Goal: Task Accomplishment & Management: Manage account settings

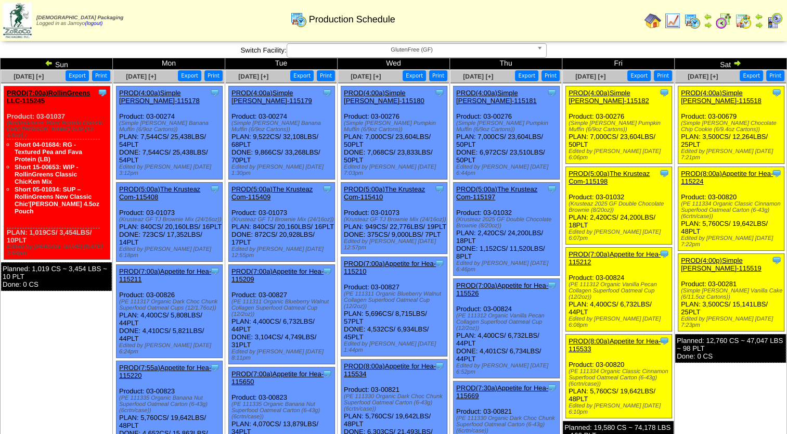
click at [722, 389] on td "Aug 23 [+] Print Export Clone Item PROD(4:00a)Simple Mills-115518 Simple Mills …" at bounding box center [731, 366] width 112 height 592
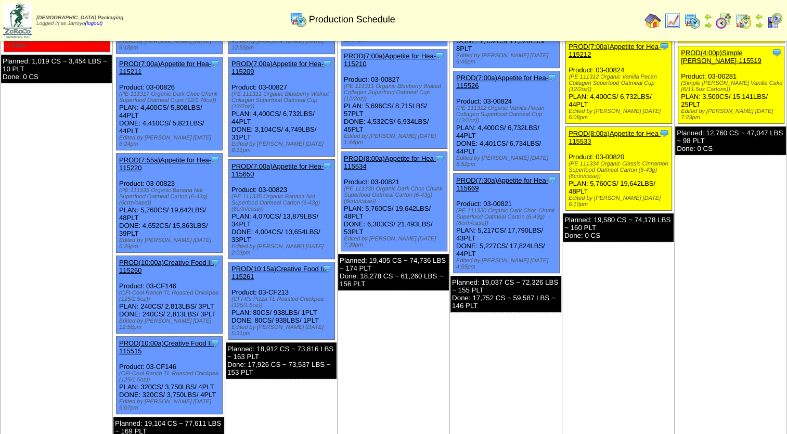
scroll to position [312, 0]
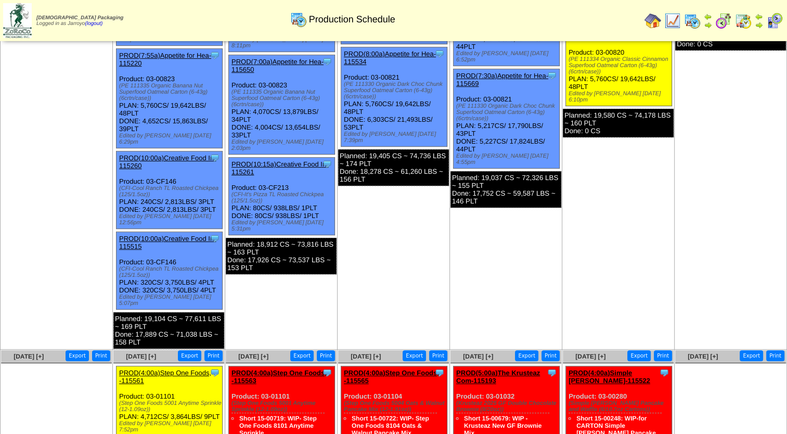
click at [639, 156] on td "Aug 22 [+] Print Export Clone Item NOTE (1:00a) NR closed Edited by Mfuller 8/1…" at bounding box center [618, 54] width 112 height 592
click at [696, 250] on td "Aug 23 [+] Print Export Clone Item PROD(4:00a)Simple Mills-115518 Simple Mills …" at bounding box center [731, 54] width 112 height 592
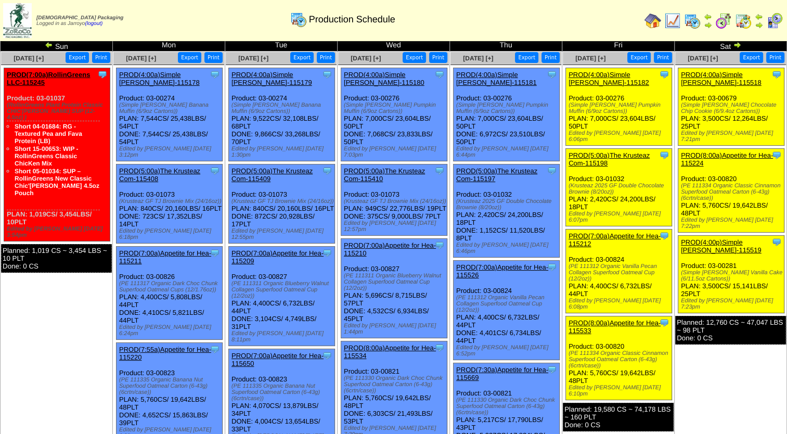
scroll to position [0, 0]
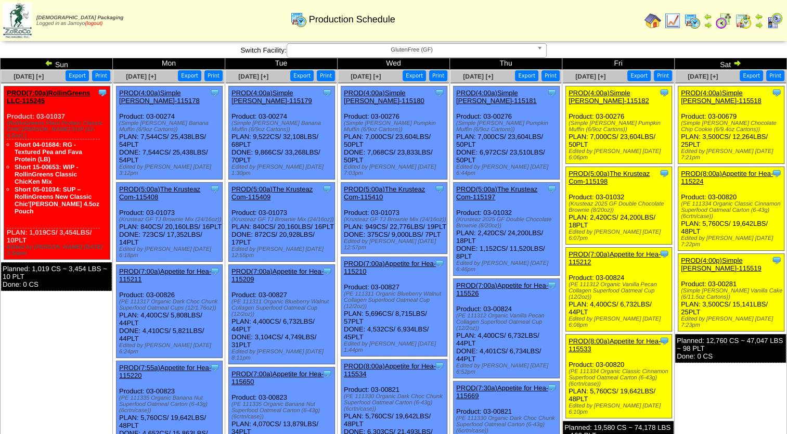
click at [98, 23] on link "(logout)" at bounding box center [94, 24] width 18 height 6
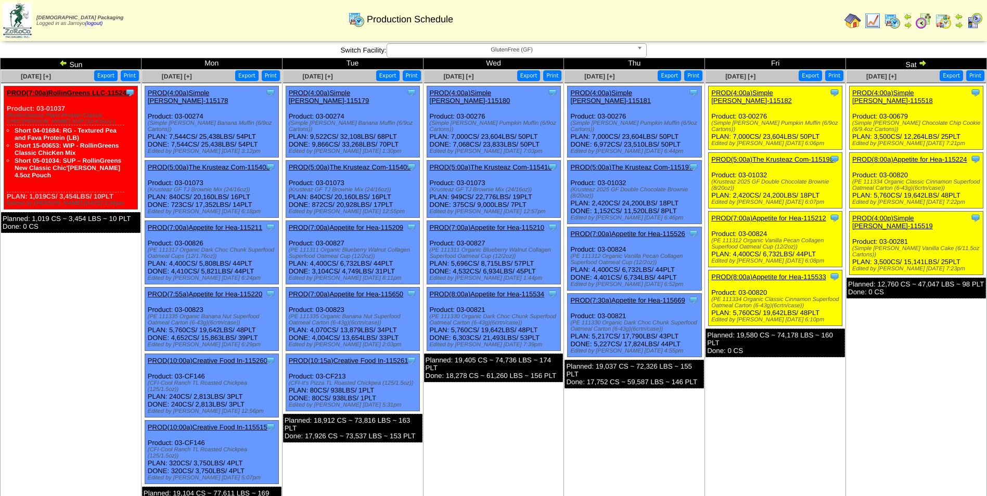
click at [903, 214] on link "PROD(4:00p)Simple Mills-115519" at bounding box center [892, 222] width 81 height 16
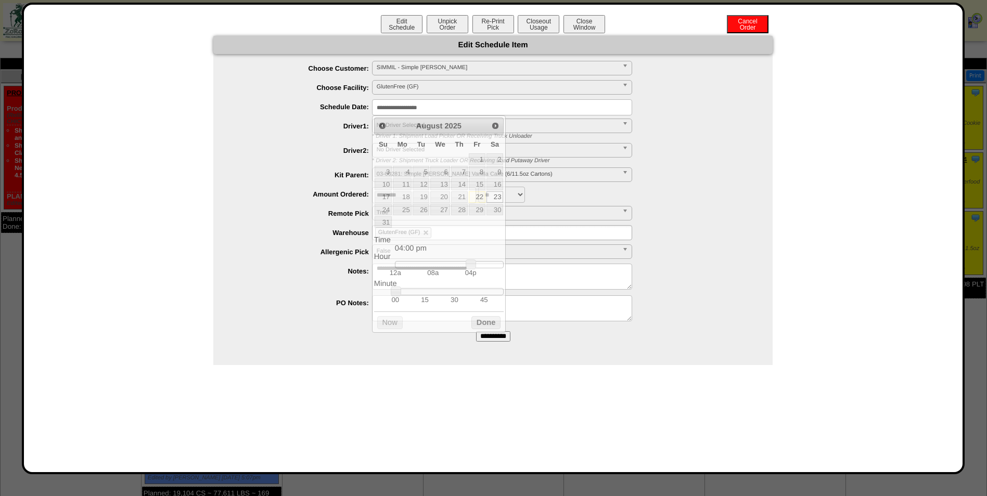
click at [442, 107] on input "**********" at bounding box center [502, 107] width 260 height 16
type input "**********"
drag, startPoint x: 475, startPoint y: 269, endPoint x: 419, endPoint y: 266, distance: 56.3
click at [419, 266] on link at bounding box center [415, 265] width 10 height 10
click at [481, 324] on button "Done" at bounding box center [485, 322] width 29 height 13
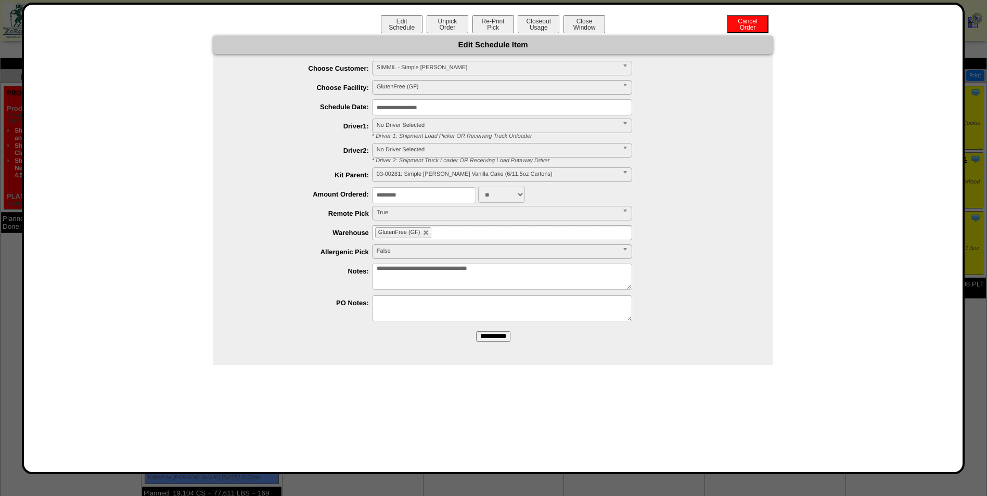
click at [496, 340] on input "**********" at bounding box center [493, 336] width 34 height 10
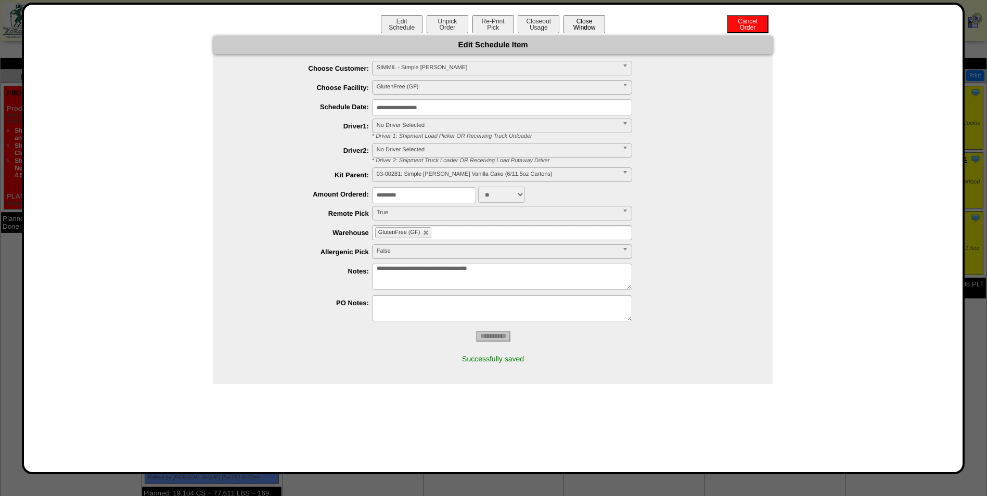
click at [581, 18] on button "Close Window" at bounding box center [584, 24] width 42 height 18
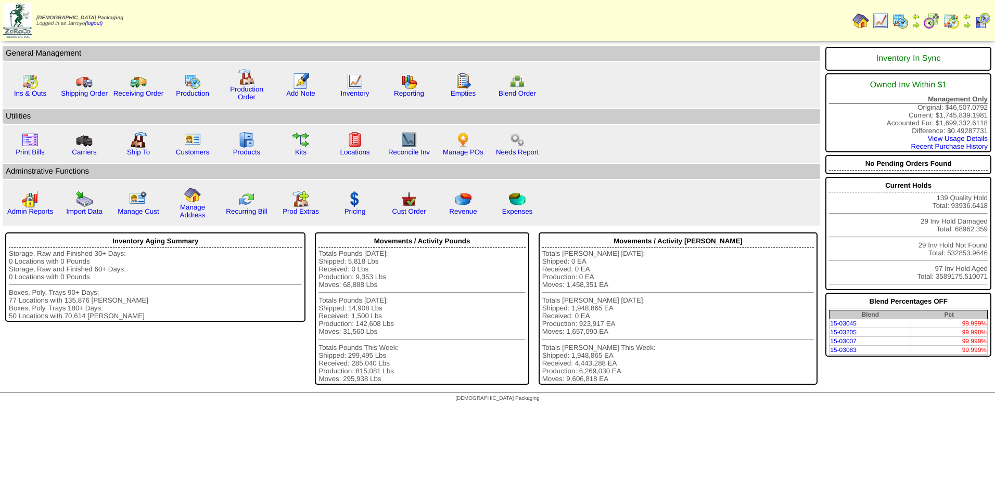
click at [905, 18] on img at bounding box center [900, 20] width 17 height 17
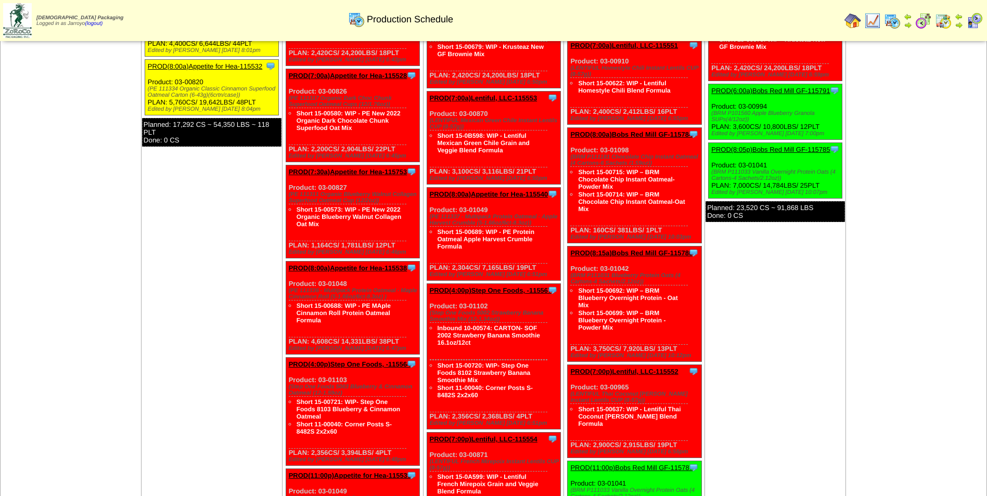
scroll to position [651, 0]
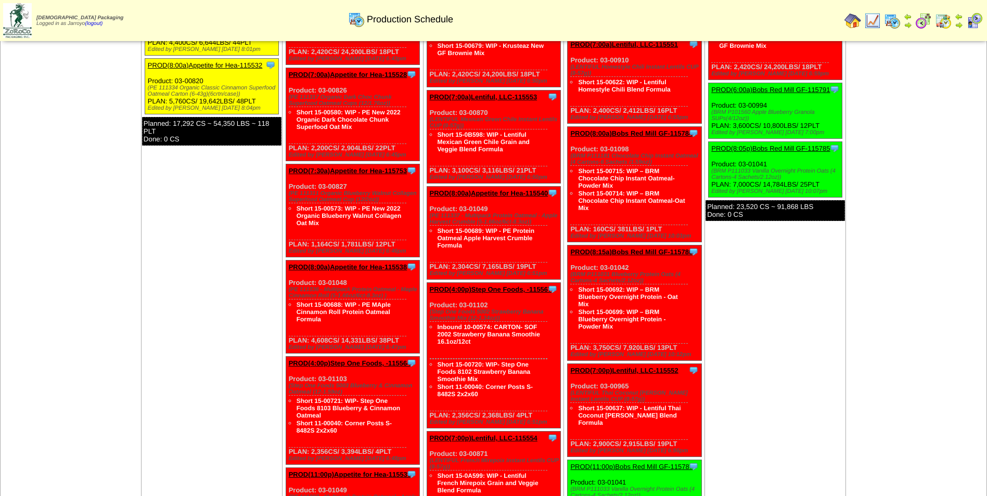
click at [158, 298] on td "Aug 25 [+] Print Export Clone Item PROD(4:00a)Step One Foods, -115561 Step One …" at bounding box center [211, 263] width 141 height 794
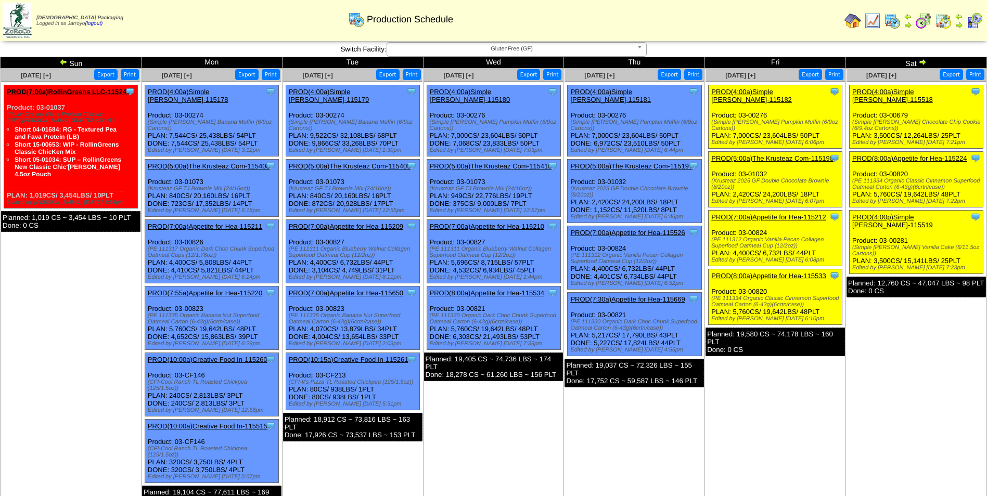
scroll to position [0, 0]
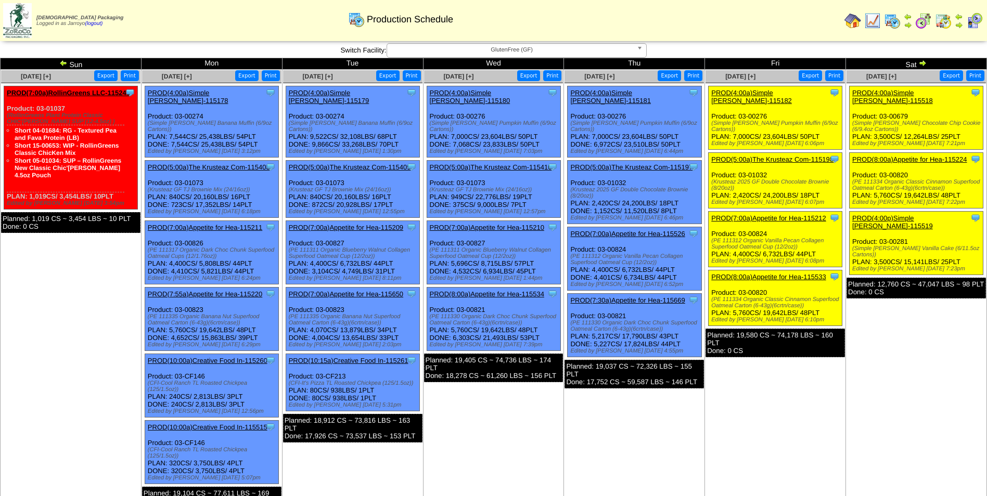
click at [947, 21] on img at bounding box center [943, 20] width 17 height 17
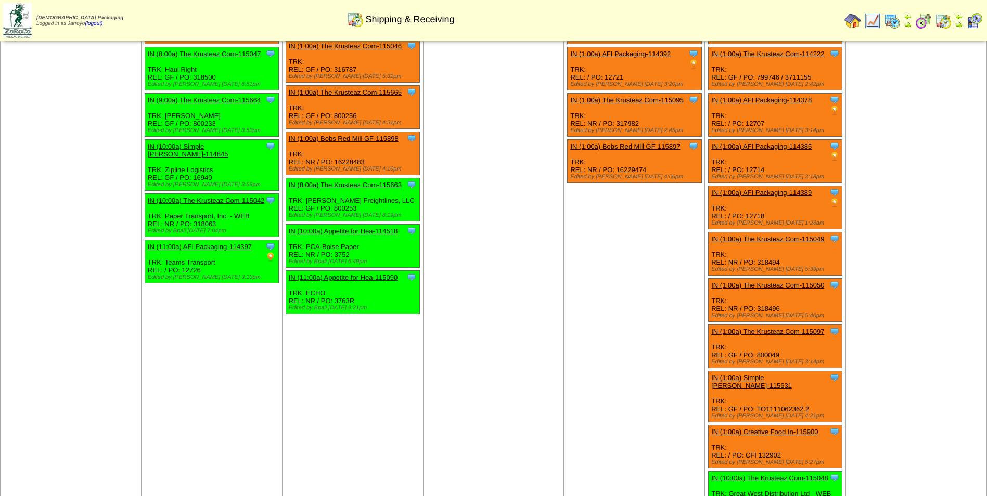
scroll to position [788, 0]
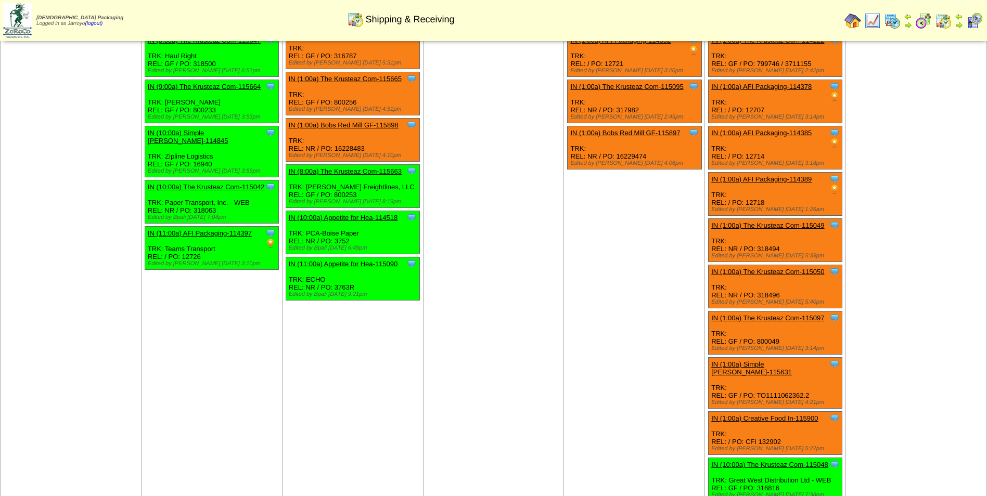
drag, startPoint x: 573, startPoint y: 254, endPoint x: 567, endPoint y: 247, distance: 9.6
click at [568, 248] on td "Aug 28 [+] Print Clone Item IN (1:00a) The Krusteaz Com-109263 The Krusteaz Com…" at bounding box center [634, 187] width 141 height 635
click at [565, 243] on td "Aug 28 [+] Print Clone Item IN (1:00a) The Krusteaz Com-109263 The Krusteaz Com…" at bounding box center [634, 187] width 141 height 635
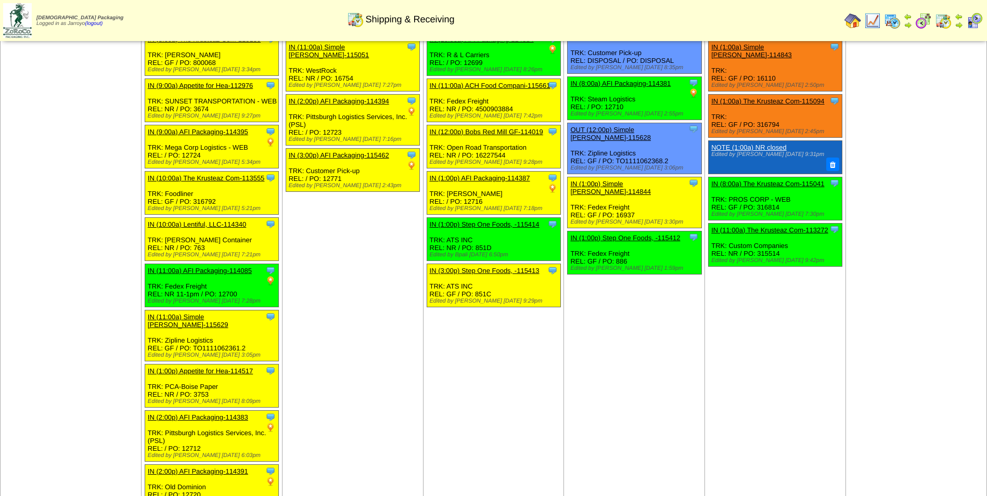
click at [483, 226] on link "IN (1:00p) Step One Foods, -115414" at bounding box center [485, 225] width 110 height 8
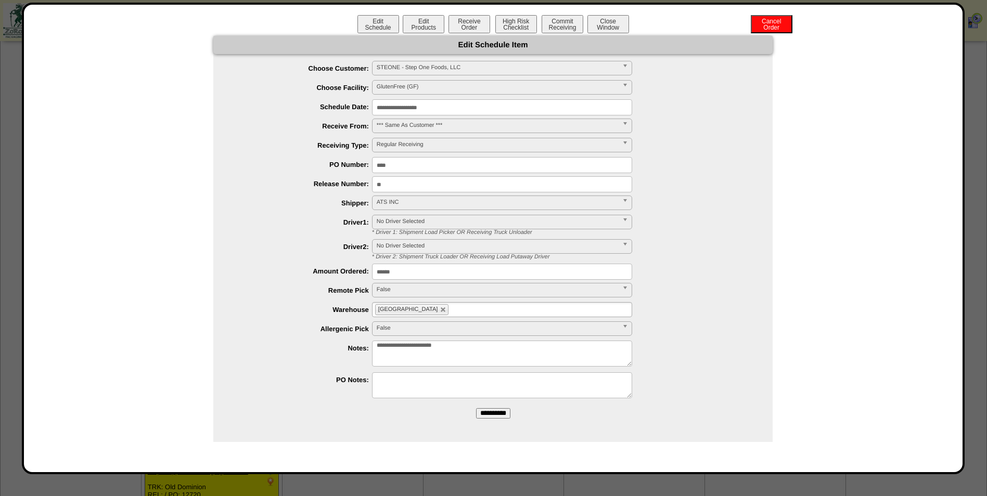
click at [190, 291] on div "**********" at bounding box center [493, 239] width 918 height 406
click at [590, 31] on button "Close Window" at bounding box center [608, 24] width 42 height 18
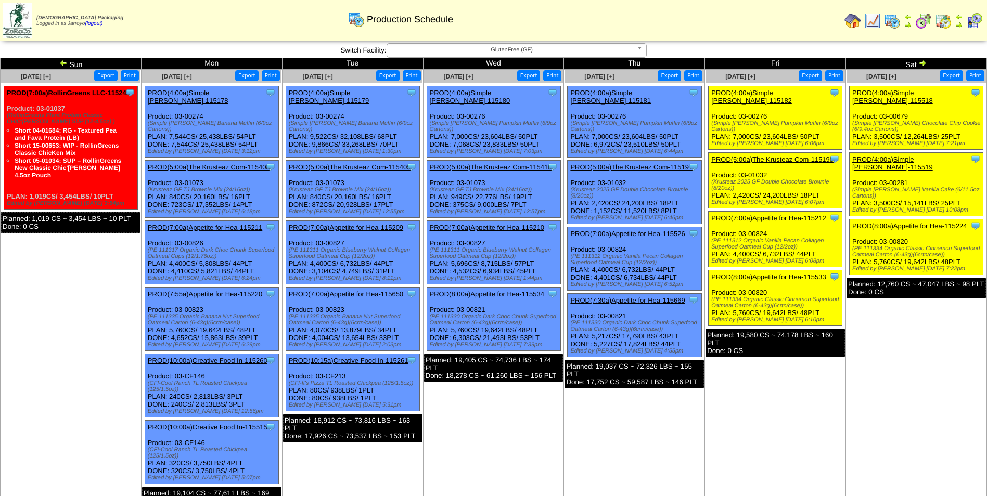
click at [861, 90] on link "PROD(4:00a)Simple Mills-115518" at bounding box center [892, 97] width 81 height 16
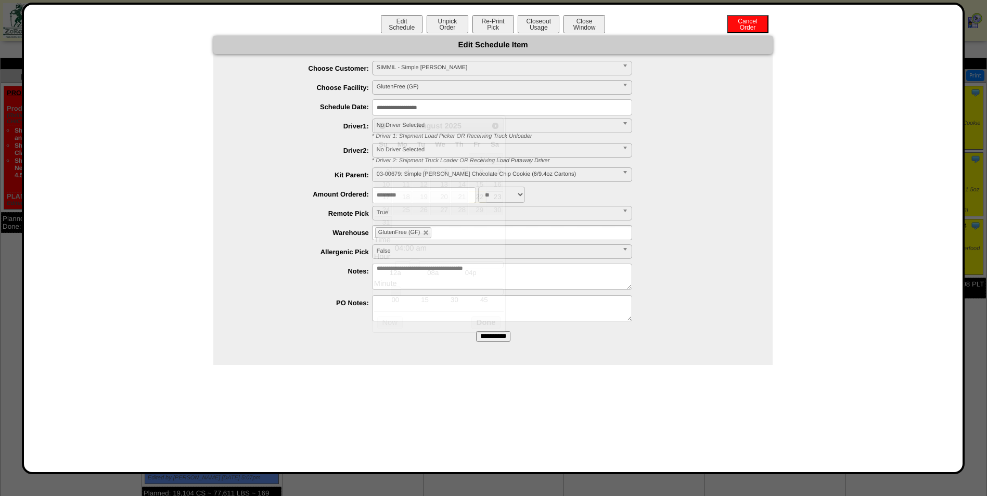
click at [459, 105] on input "**********" at bounding box center [502, 107] width 260 height 16
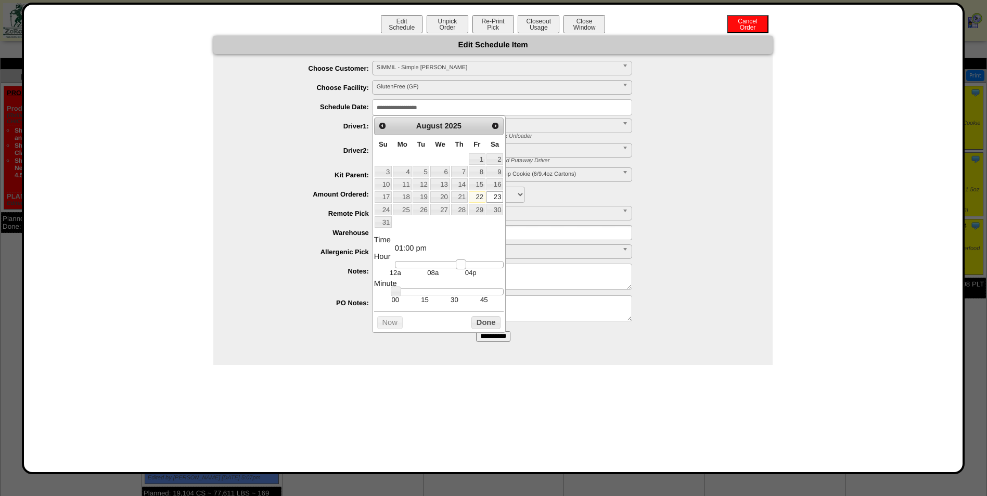
type input "**********"
drag, startPoint x: 415, startPoint y: 263, endPoint x: 474, endPoint y: 261, distance: 59.9
click at [474, 261] on dl "Time 04:00 pm Hour 12a 08a 04p Minute 00 15 30 45 Second Time Zone ***** ***** …" at bounding box center [439, 270] width 130 height 68
click at [336, 241] on div "**********" at bounding box center [503, 233] width 538 height 16
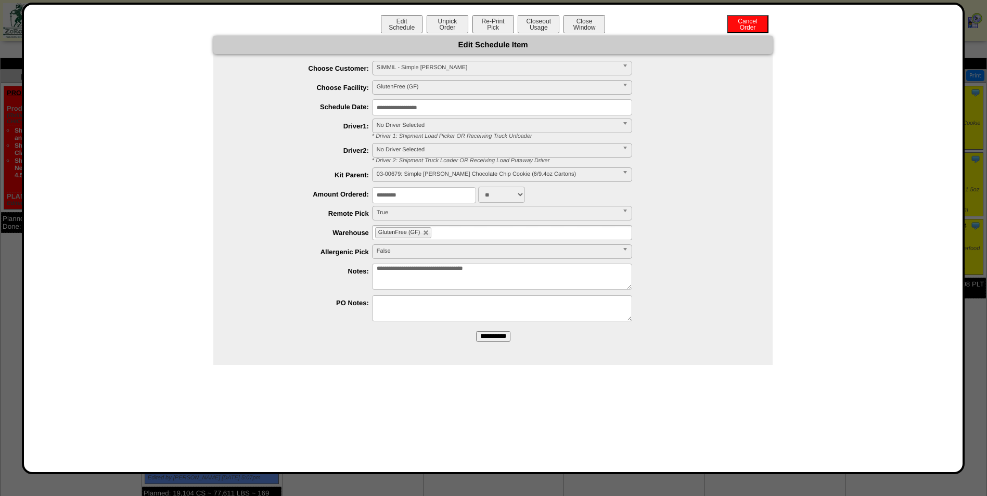
click at [482, 333] on input "**********" at bounding box center [493, 336] width 34 height 10
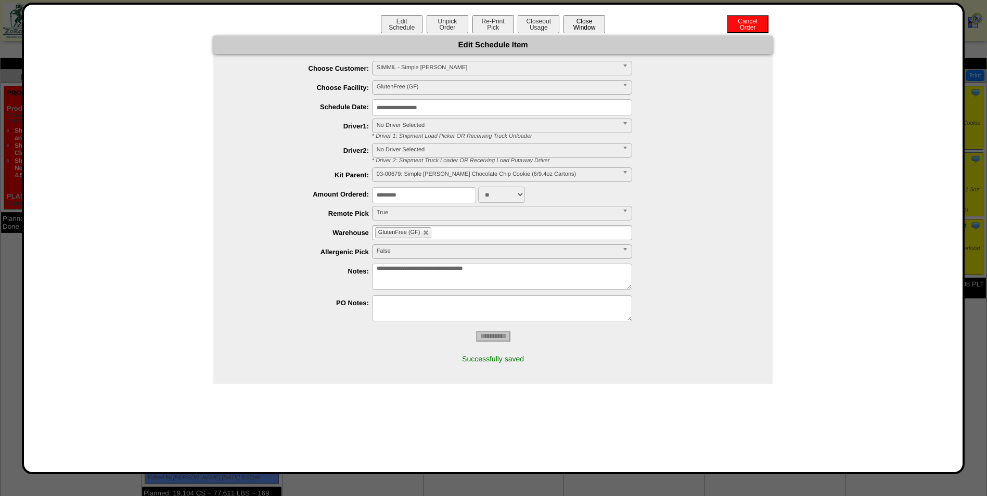
click at [585, 29] on button "Close Window" at bounding box center [584, 24] width 42 height 18
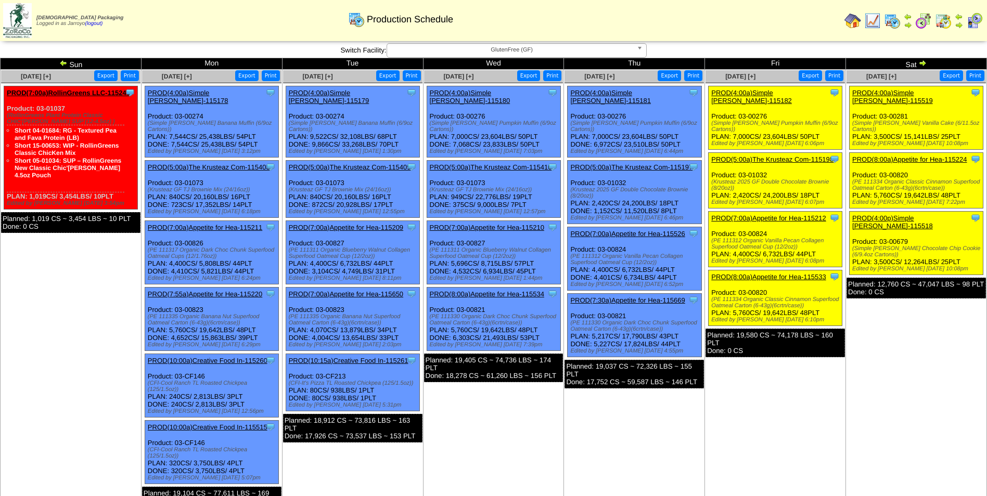
click at [595, 437] on td "[DATE] [+] Print Export Clone Item NOTE (1:00a) NR Closed Edited by Bpali [DATE…" at bounding box center [634, 293] width 141 height 447
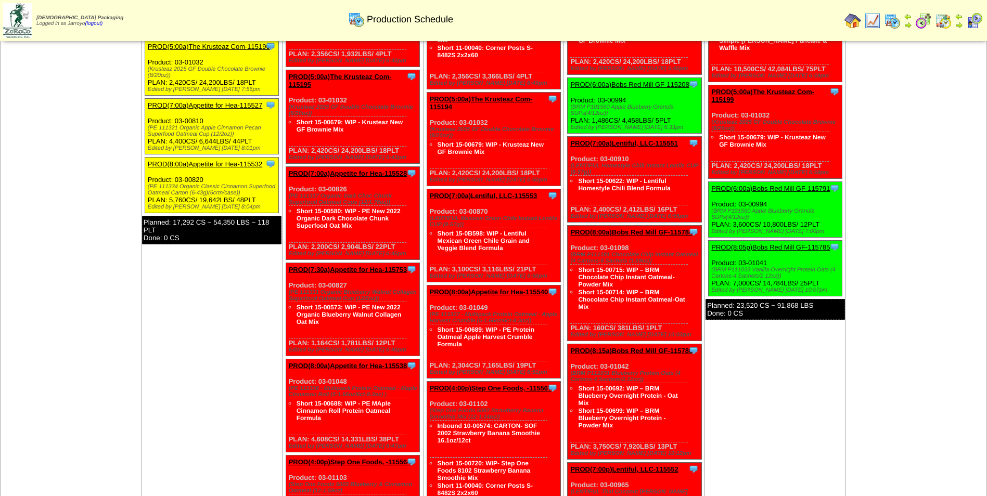
scroll to position [676, 0]
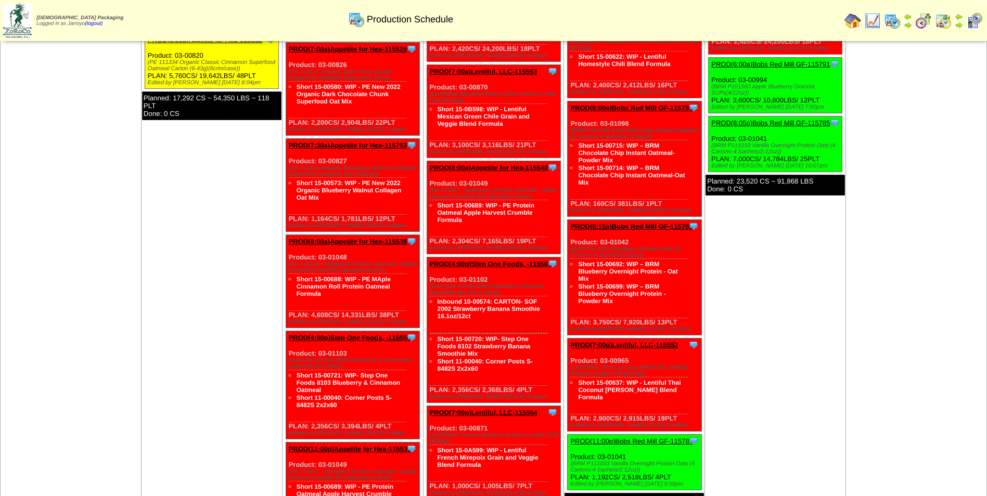
click at [144, 399] on td "[DATE] [+] Print Export Clone Item PROD(4:00a)Step One Foods, -115561 Step One …" at bounding box center [211, 237] width 141 height 794
click at [41, 336] on td "Aug 24 [+] Print Export" at bounding box center [71, 237] width 141 height 794
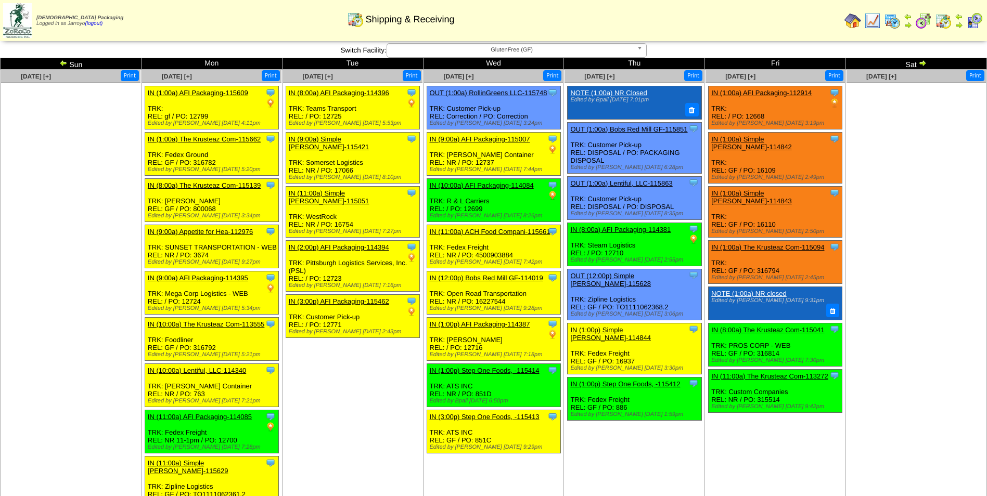
click at [891, 21] on img at bounding box center [892, 20] width 17 height 17
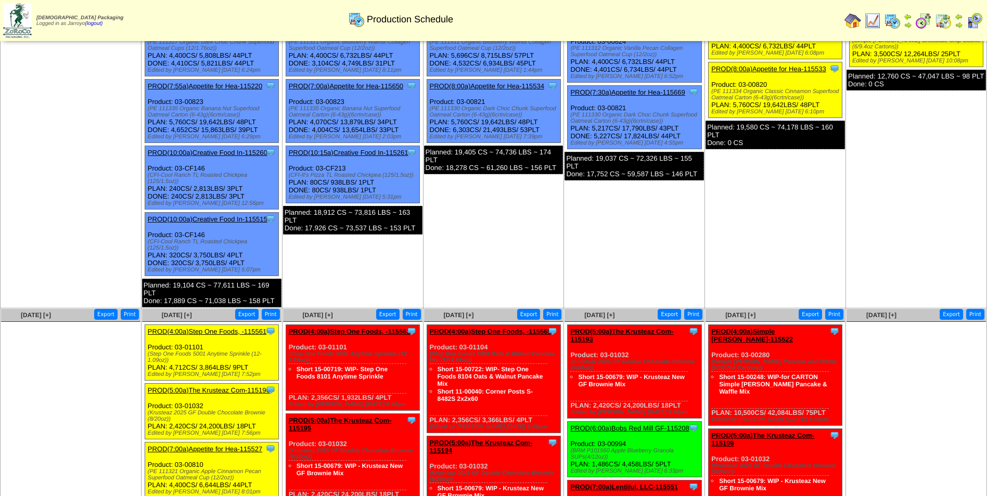
scroll to position [364, 0]
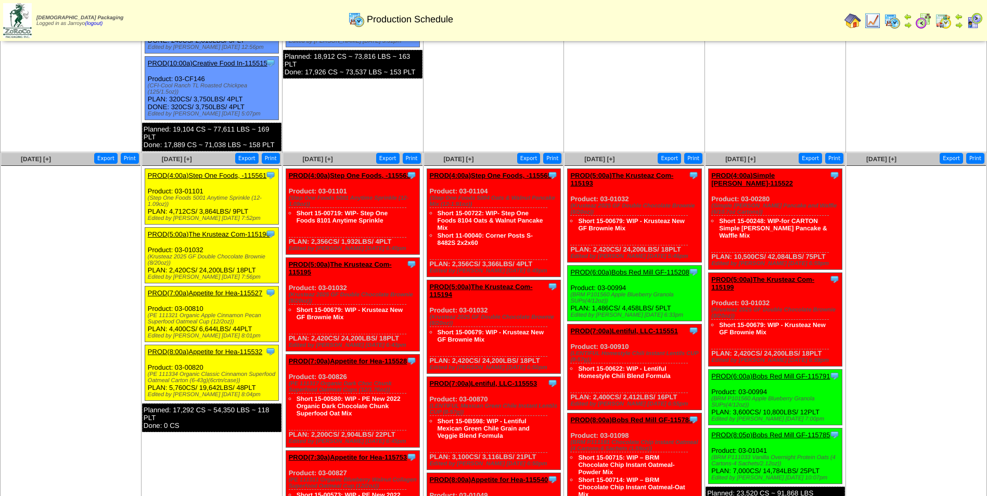
click at [947, 22] on img at bounding box center [943, 20] width 17 height 17
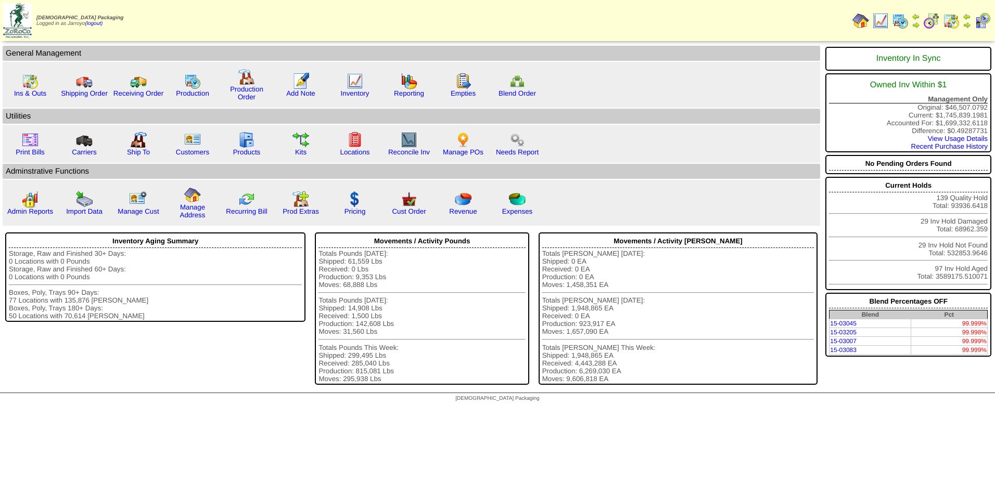
click at [980, 20] on img at bounding box center [982, 20] width 17 height 17
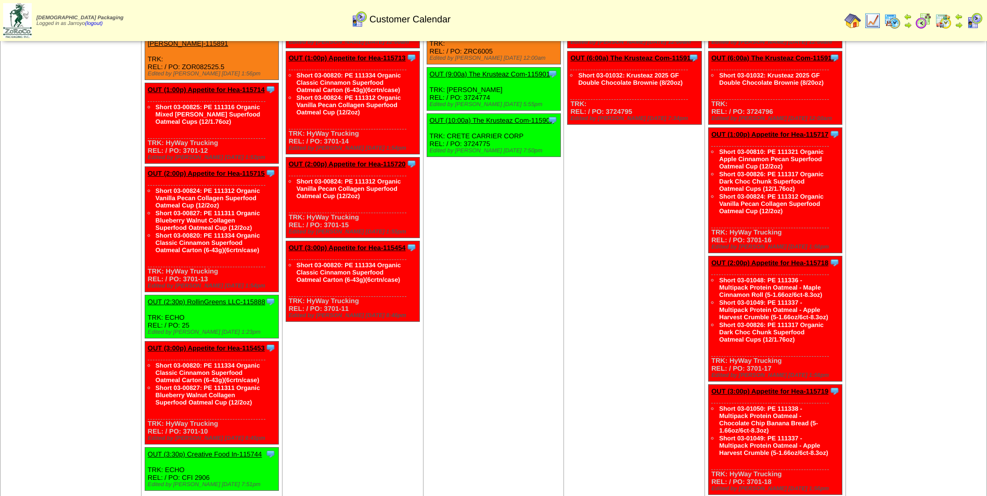
scroll to position [364, 0]
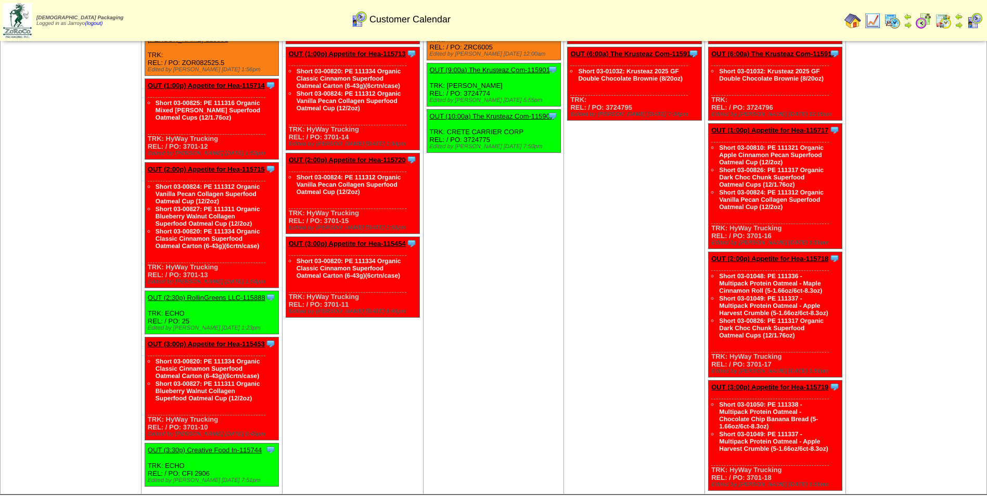
click at [185, 291] on div "Clone Item OUT (2:30p) RollinGreens LLC-115888 RollinGreens LLC ScheduleID: 115…" at bounding box center [212, 312] width 134 height 43
click at [183, 294] on link "OUT (2:30p) RollinGreens LLC-115888" at bounding box center [207, 298] width 118 height 8
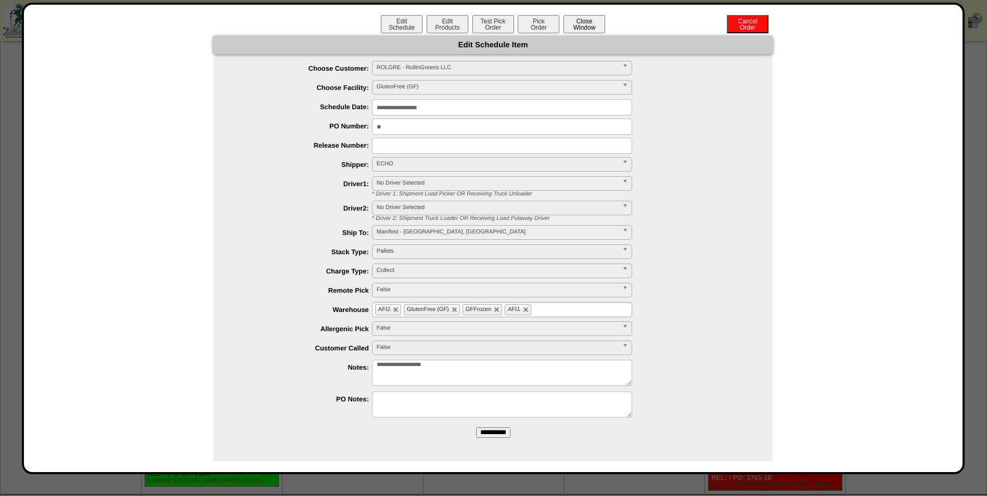
click at [571, 27] on button "Close Window" at bounding box center [584, 24] width 42 height 18
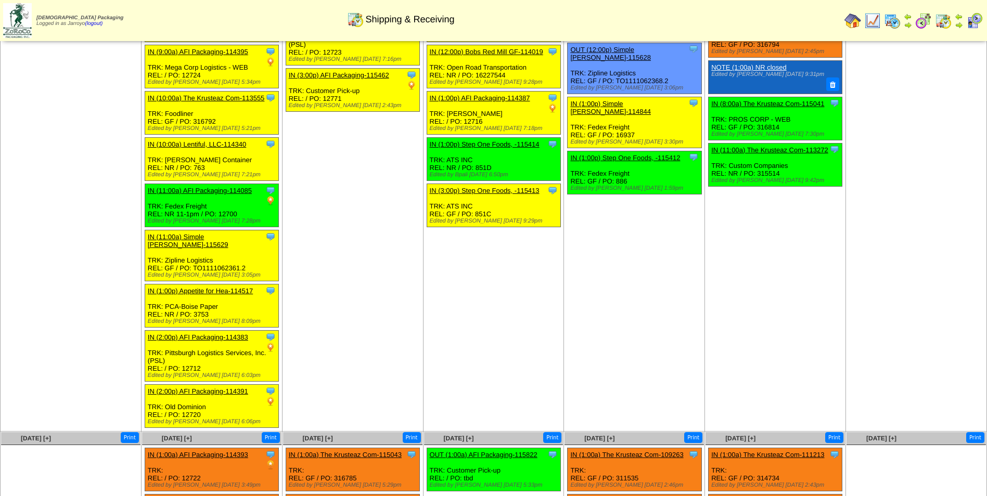
scroll to position [156, 0]
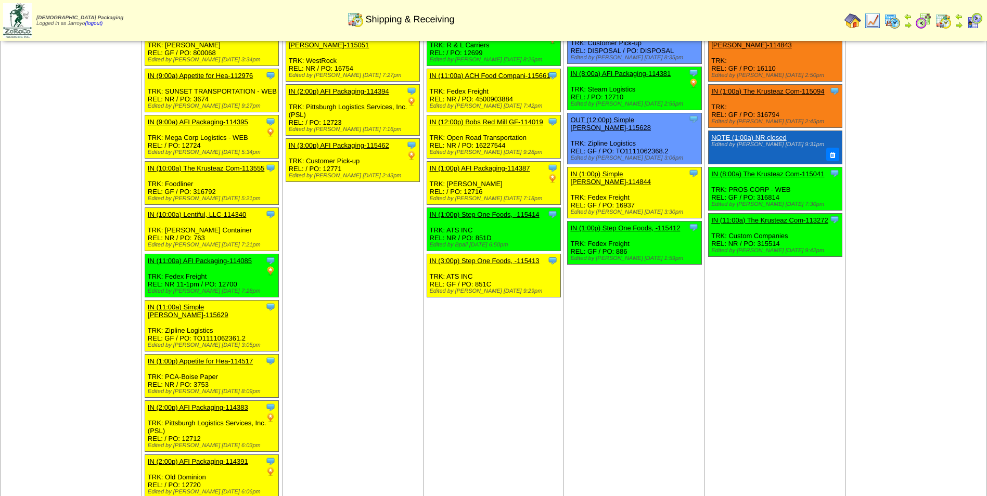
click at [891, 23] on img at bounding box center [892, 20] width 17 height 17
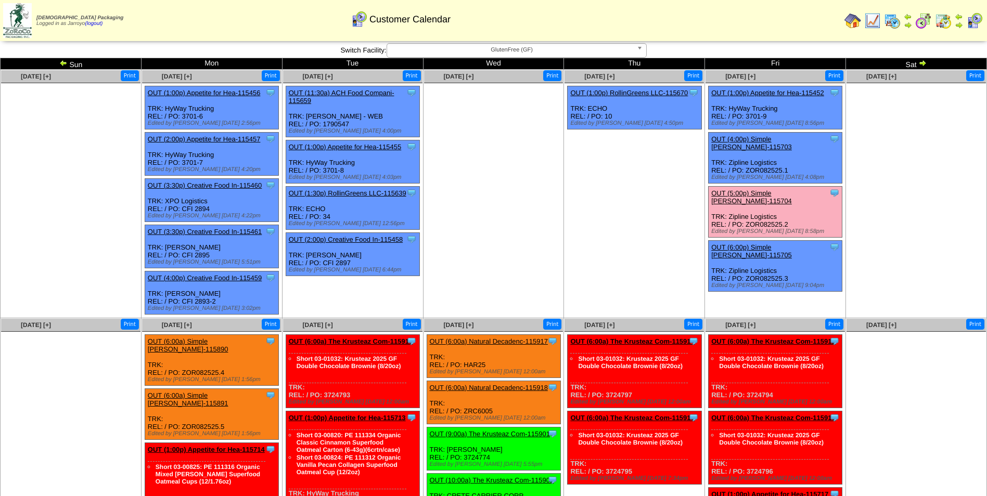
click at [885, 20] on img at bounding box center [892, 20] width 17 height 17
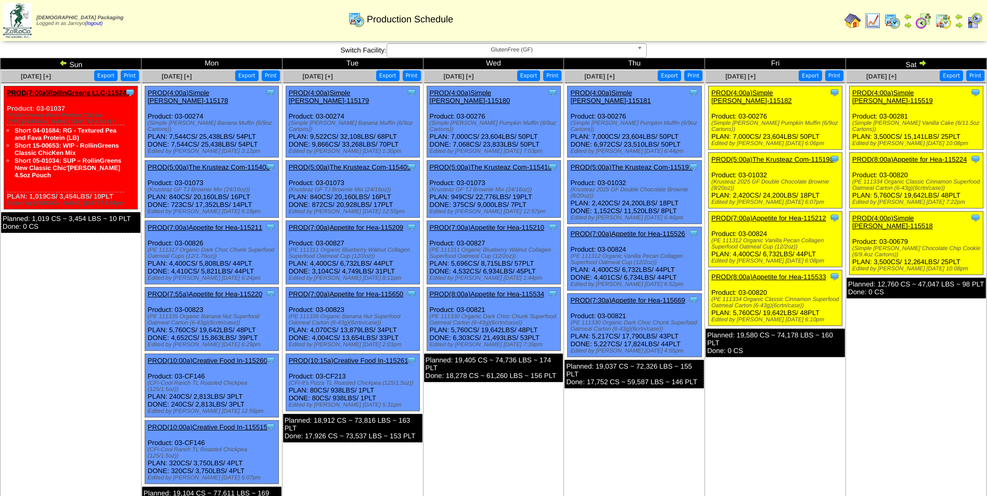
click at [653, 424] on td "[DATE] [+] Print Export Clone Item NOTE (1:00a) NR Closed Edited by Bpali [DATE…" at bounding box center [634, 293] width 141 height 447
drag, startPoint x: 505, startPoint y: 452, endPoint x: 433, endPoint y: 468, distance: 73.6
click at [503, 455] on td "[DATE] [+] Print Export Clone Item PROD(4:00a)Simple [PERSON_NAME]-115180 Simpl…" at bounding box center [493, 293] width 141 height 447
click at [921, 61] on img at bounding box center [922, 63] width 8 height 8
click at [855, 424] on td "Aug 23 [+] Print Export Clone Item PROD(4:00a)Simple Mills-115519 Simple Mills …" at bounding box center [916, 293] width 141 height 447
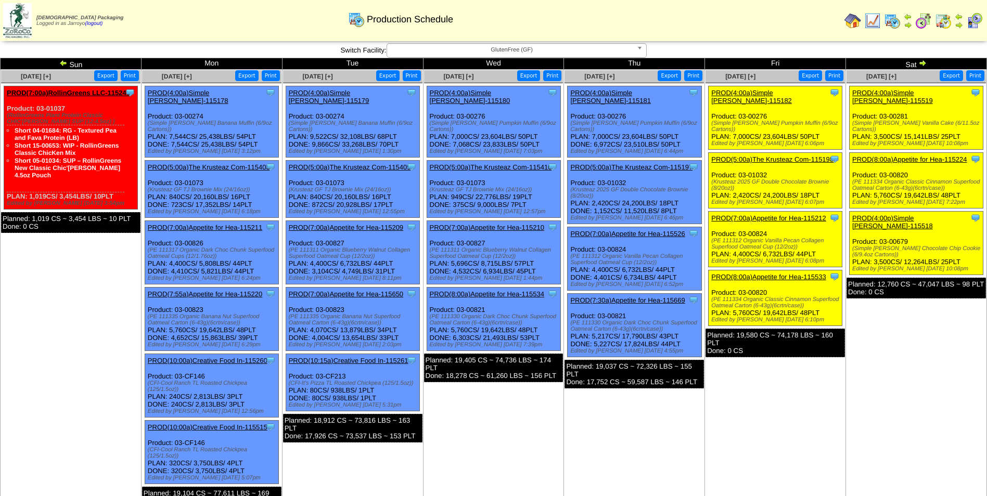
click at [799, 430] on td "Aug 22 [+] Print Export Clone Item NOTE (1:00a) NR closed Edited by Mfuller 8/1…" at bounding box center [775, 293] width 141 height 447
click at [874, 443] on td "Aug 23 [+] Print Export Clone Item PROD(4:00a)Simple Mills-115519 Simple Mills …" at bounding box center [916, 293] width 141 height 447
click at [933, 401] on td "Aug 23 [+] Print Export Clone Item PROD(4:00a)Simple Mills-115519 Simple Mills …" at bounding box center [916, 293] width 141 height 447
click at [484, 442] on td "Aug 20 [+] Print Export Clone Item PROD(4:00a)Simple Mills-115180 Simple Mills …" at bounding box center [493, 293] width 141 height 447
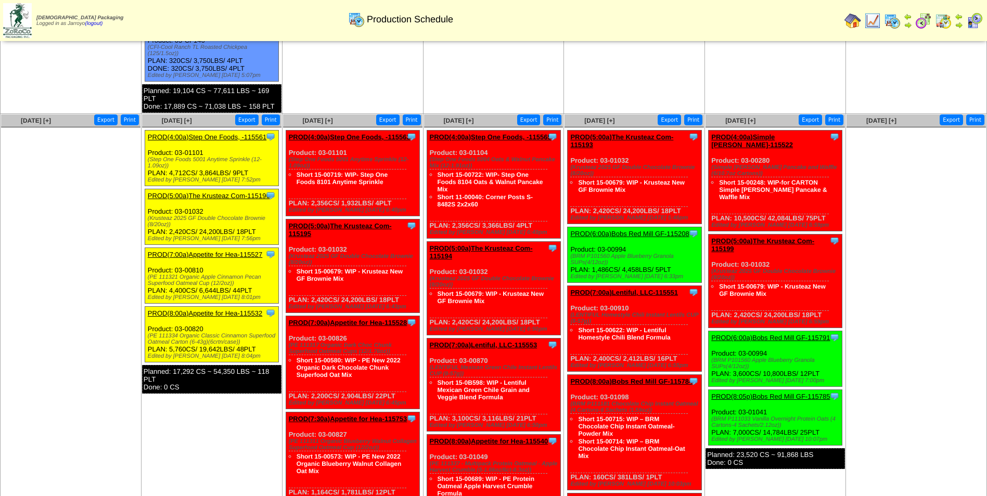
scroll to position [520, 0]
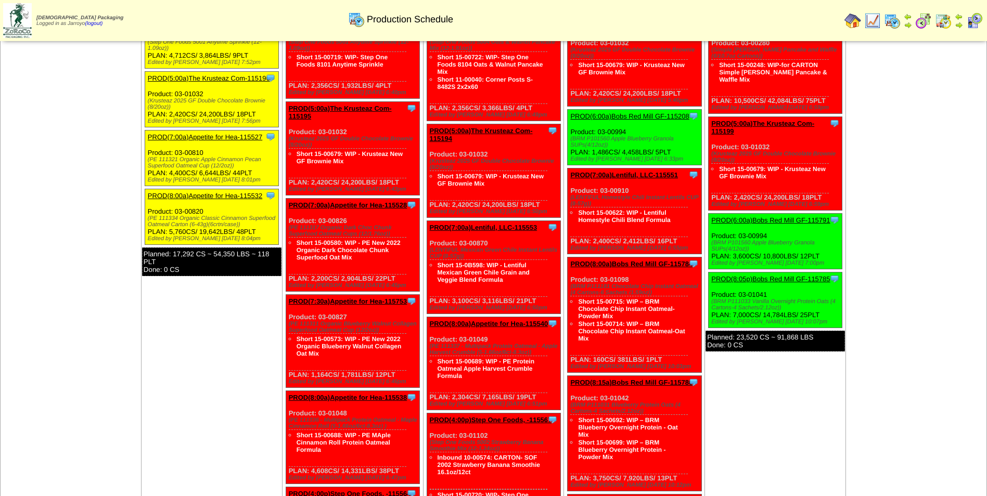
drag, startPoint x: 59, startPoint y: 89, endPoint x: 511, endPoint y: 124, distance: 453.4
click at [511, 124] on tr "Aug 24 [+] Print Export Aug 25 [+] Print" at bounding box center [494, 393] width 986 height 794
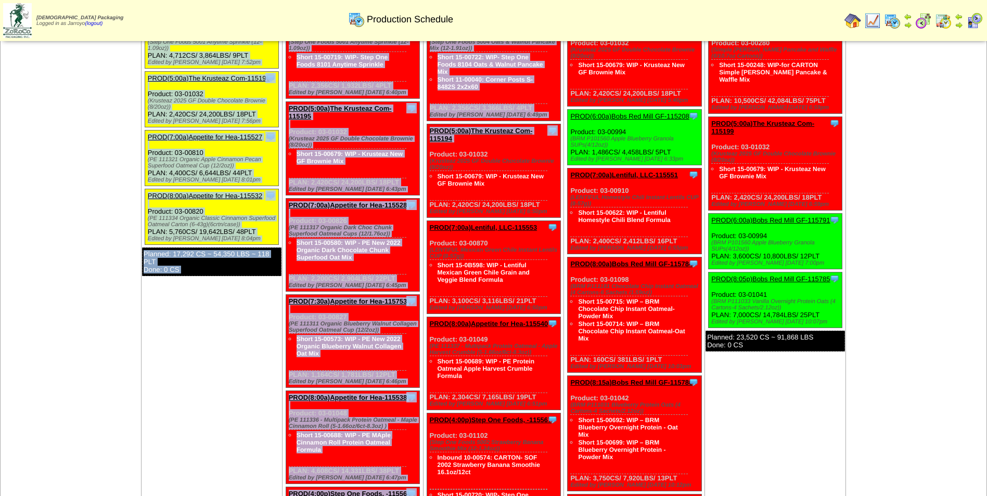
click at [202, 385] on td "Aug 25 [+] Print Export Clone Item PROD(4:00a)Step One Foods, -115561 Step One …" at bounding box center [211, 393] width 141 height 794
drag, startPoint x: 166, startPoint y: 367, endPoint x: 134, endPoint y: 379, distance: 34.2
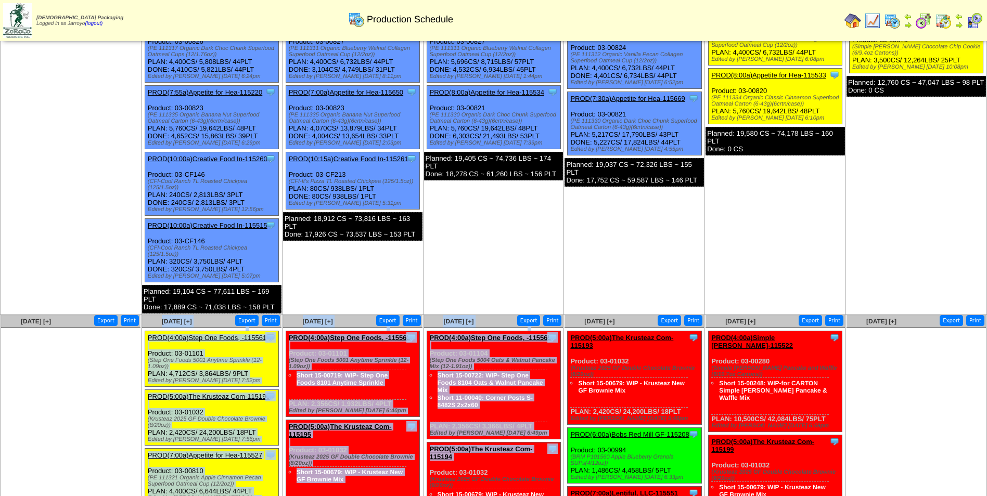
scroll to position [27, 0]
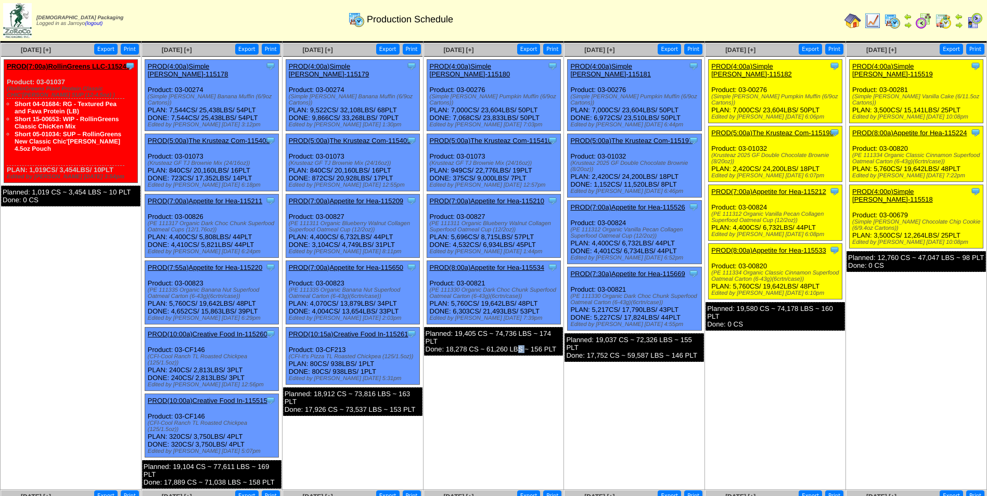
click at [523, 369] on td "Aug 20 [+] Print Export Clone Item PROD(4:00a)Simple Mills-115180 Simple Mills …" at bounding box center [493, 266] width 141 height 447
click at [523, 371] on td "Aug 20 [+] Print Export Clone Item PROD(4:00a)Simple Mills-115180 Simple Mills …" at bounding box center [493, 266] width 141 height 447
click at [99, 369] on td "Aug 17 [+] Print Export Clone Item PROD(7:00a)RollinGreens LLC-115245 RollinGre…" at bounding box center [71, 266] width 141 height 447
click at [67, 225] on td "Aug 17 [+] Print Export Clone Item PROD(7:00a)RollinGreens LLC-115245 RollinGre…" at bounding box center [71, 266] width 141 height 447
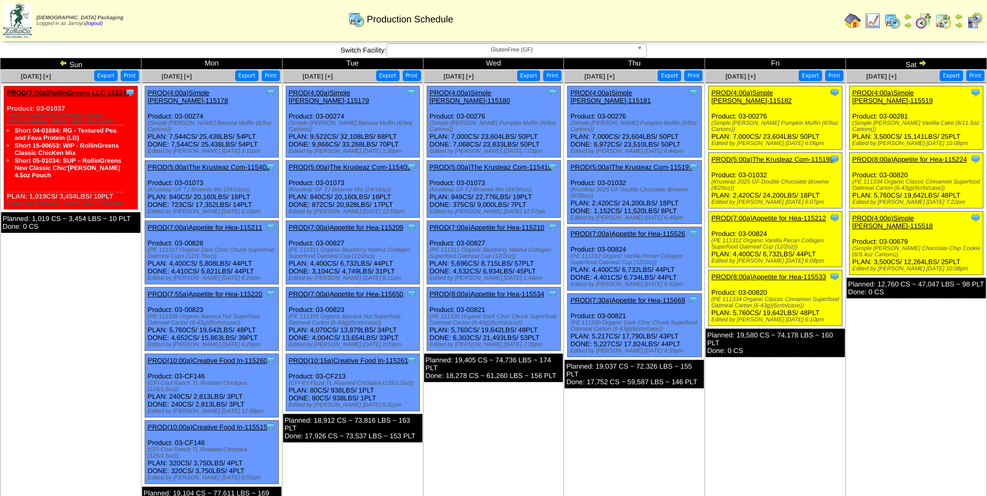
click at [461, 403] on td "Aug 20 [+] Print Export Clone Item PROD(4:00a)Simple Mills-115180 Simple Mills …" at bounding box center [493, 293] width 141 height 447
click at [111, 314] on td "Aug 17 [+] Print Export Clone Item PROD(7:00a)RollinGreens LLC-115245 RollinGre…" at bounding box center [71, 293] width 141 height 447
click at [894, 21] on img at bounding box center [892, 20] width 17 height 17
click at [102, 303] on td "Aug 17 [+] Print Export Clone Item PROD(7:00a)RollinGreens LLC-115245 RollinGre…" at bounding box center [71, 293] width 141 height 447
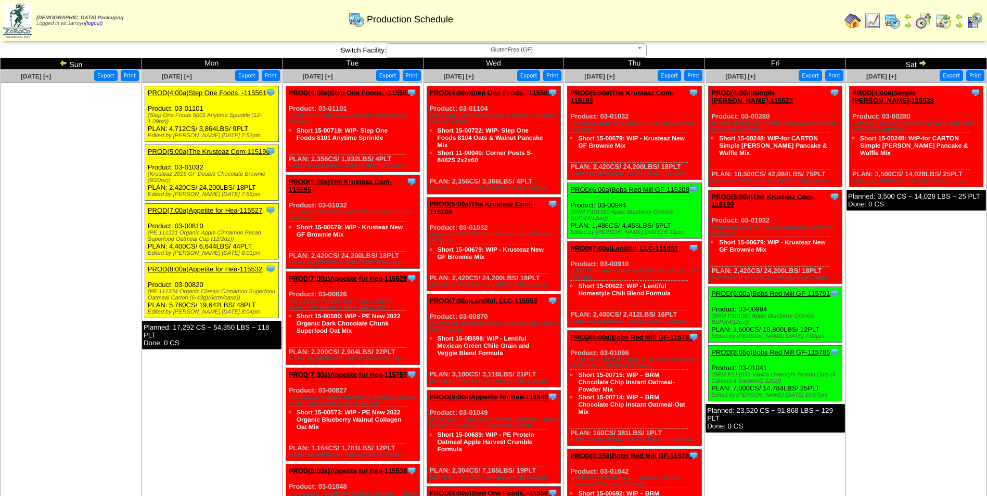
click at [63, 65] on img at bounding box center [63, 63] width 8 height 8
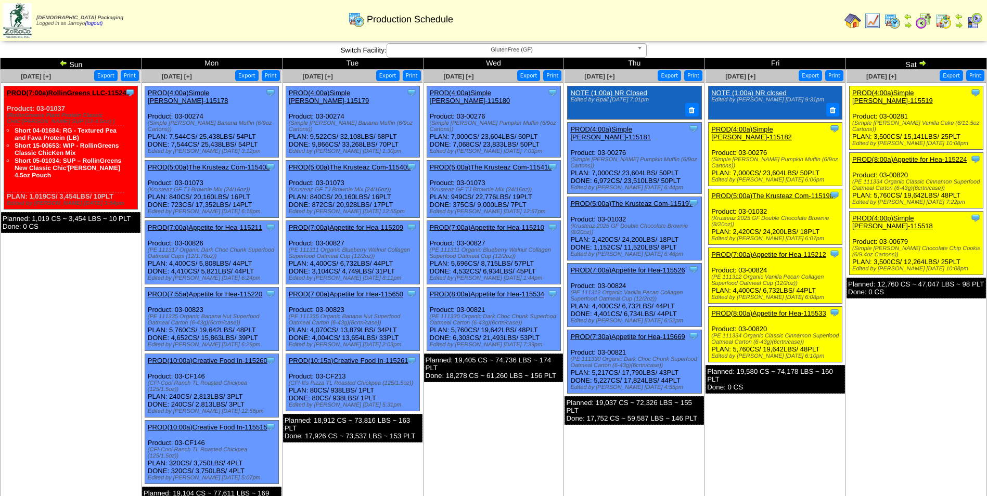
click at [796, 473] on td "[DATE] [+] Print Export Clone Item NOTE (1:00a) NR closed Edited by [PERSON_NAM…" at bounding box center [775, 293] width 141 height 447
click at [722, 251] on link "PROD(7:00a)Appetite for Hea-115212" at bounding box center [768, 255] width 114 height 8
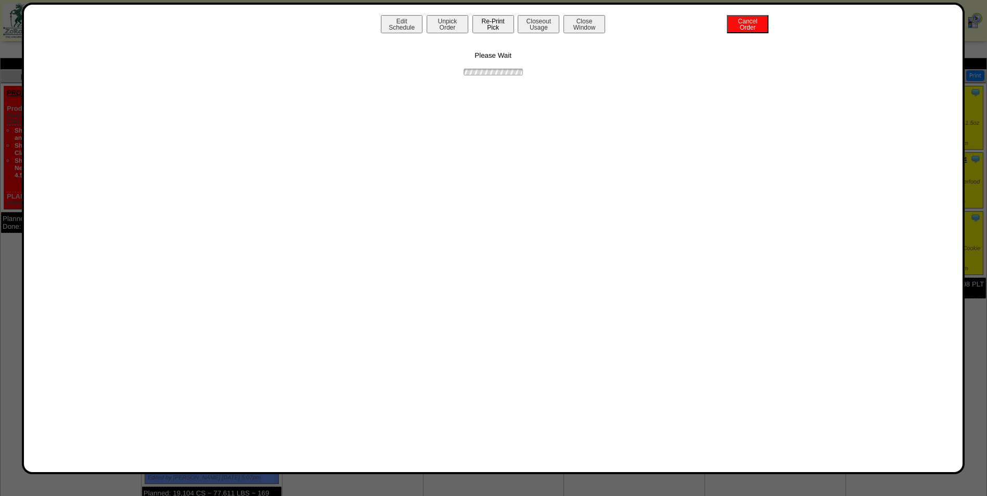
click at [484, 28] on button "Re-Print Pick" at bounding box center [493, 24] width 42 height 18
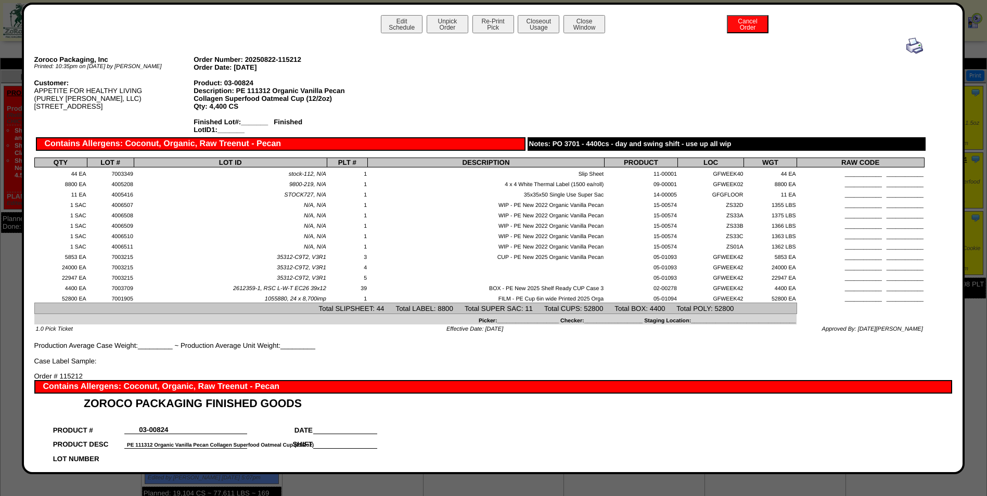
click at [909, 48] on img at bounding box center [914, 45] width 17 height 17
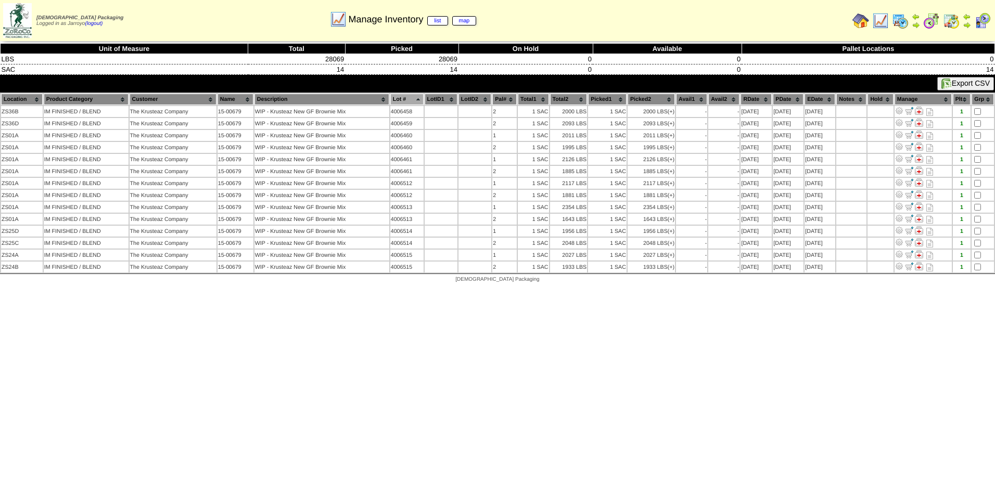
click at [172, 288] on html "[DEMOGRAPHIC_DATA] Packaging Logged in as Jarroyo (logout) Print All" at bounding box center [497, 144] width 995 height 288
click at [980, 22] on img at bounding box center [982, 20] width 17 height 17
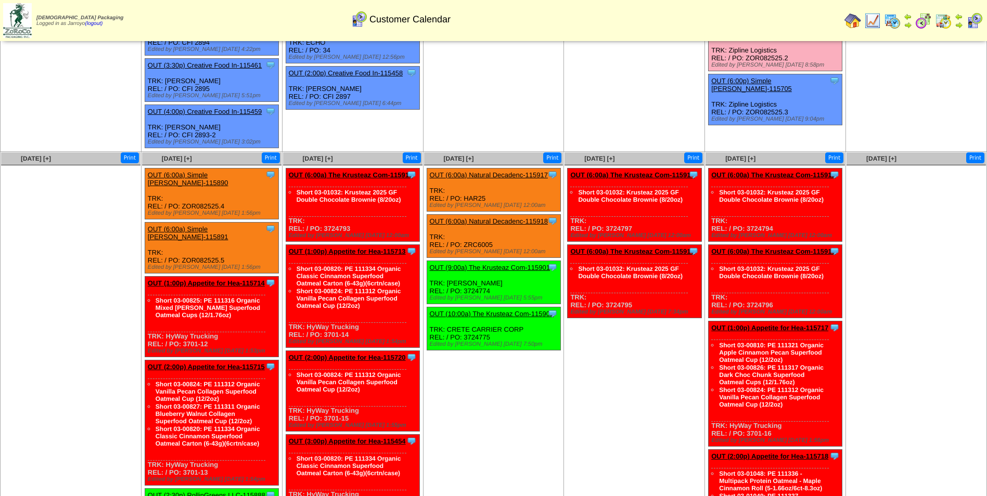
scroll to position [13, 0]
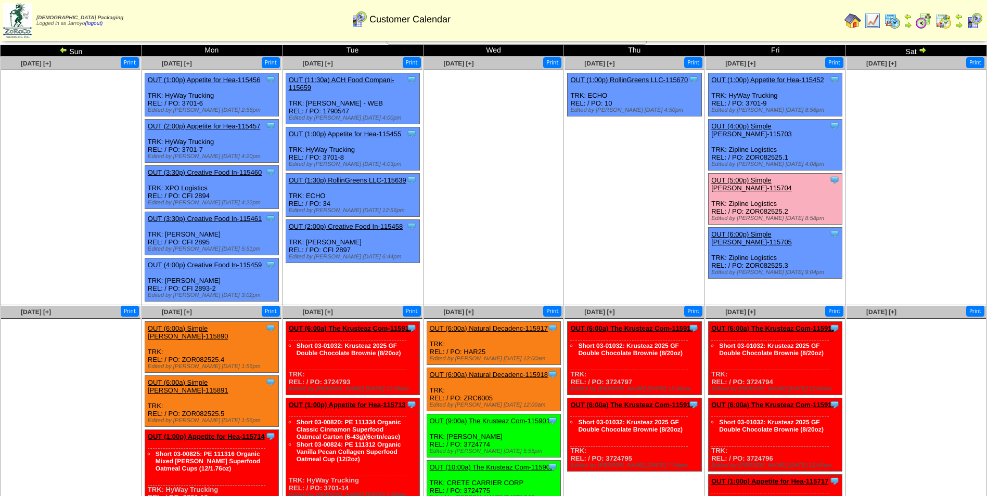
click at [926, 19] on img at bounding box center [923, 20] width 17 height 17
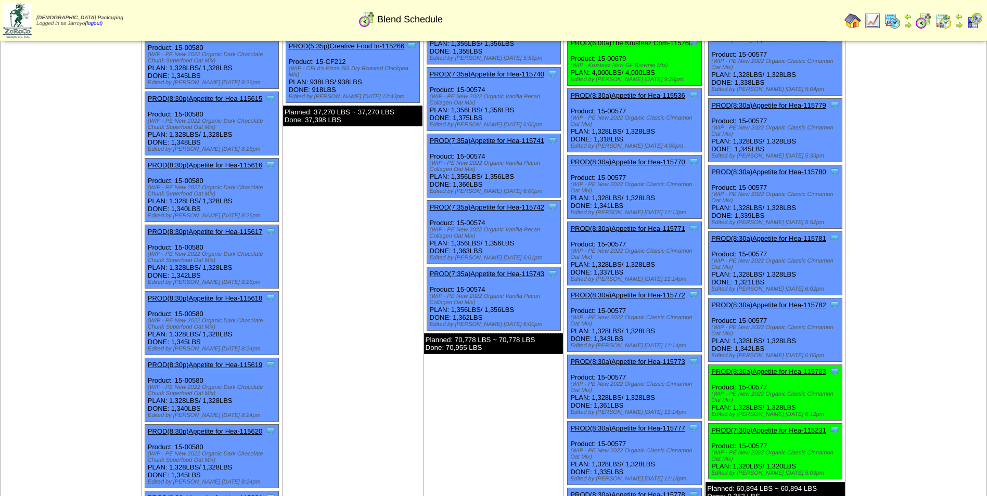
scroll to position [1405, 0]
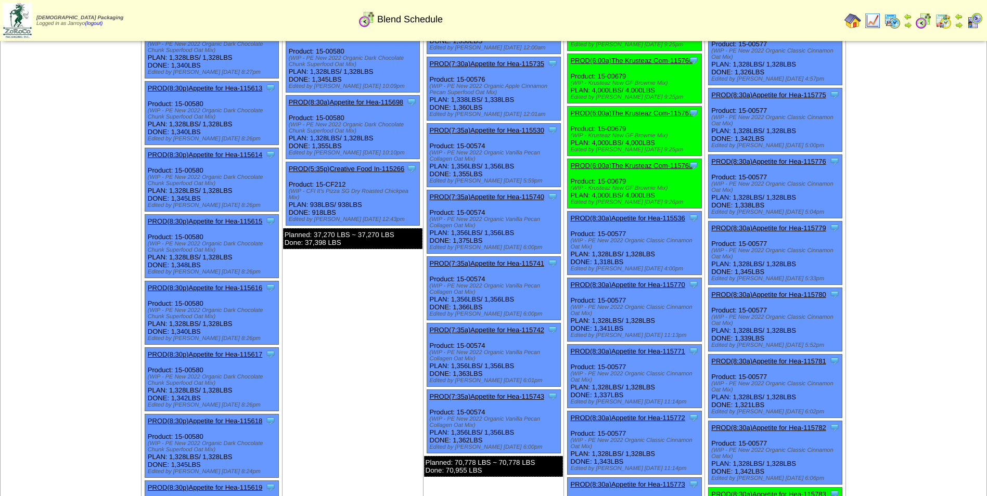
click at [895, 24] on img at bounding box center [892, 20] width 17 height 17
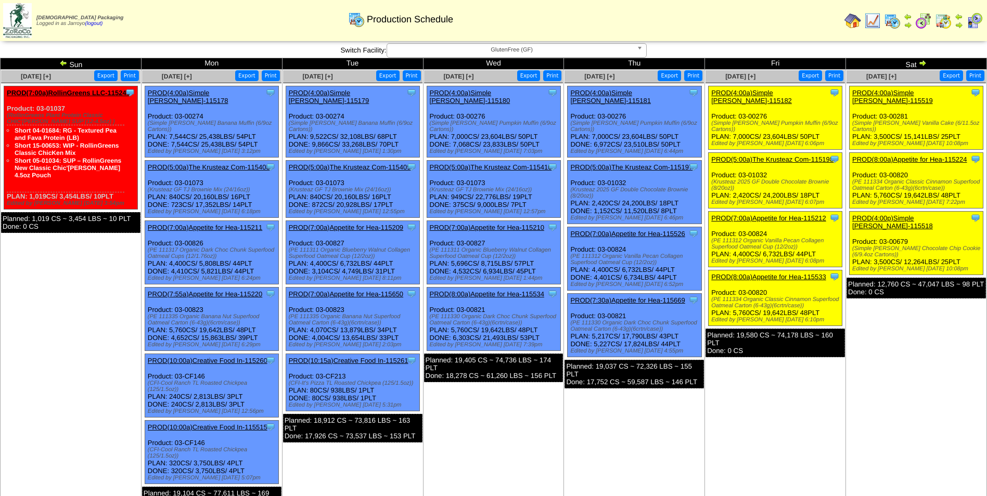
click at [63, 65] on img at bounding box center [63, 63] width 8 height 8
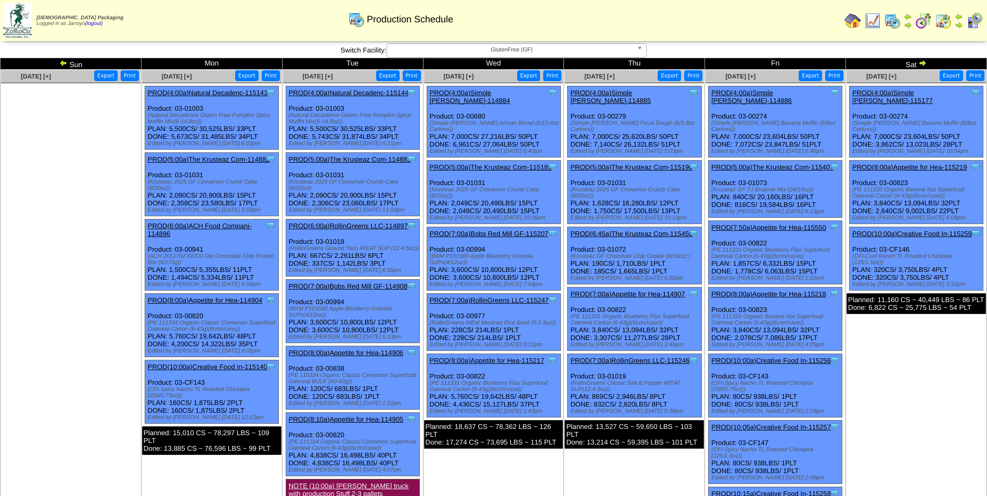
click at [919, 64] on img at bounding box center [922, 63] width 8 height 8
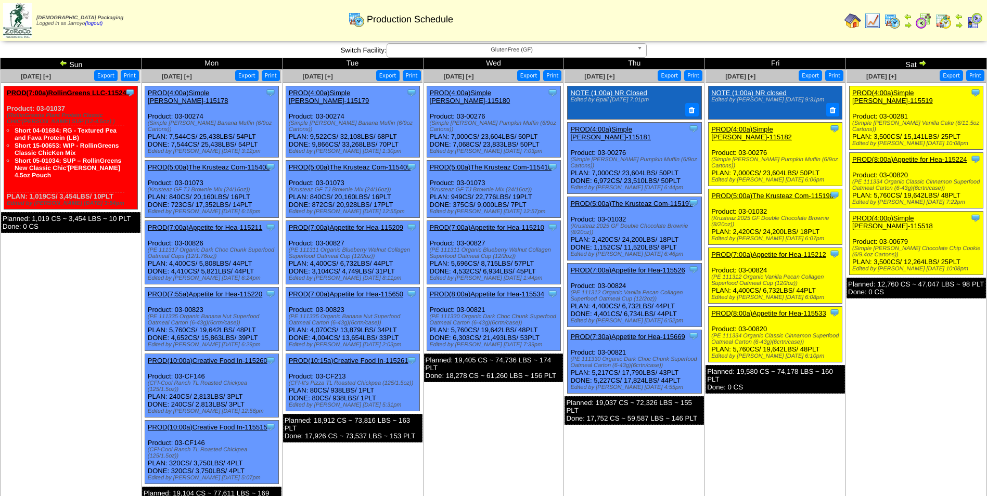
click at [925, 62] on img at bounding box center [922, 63] width 8 height 8
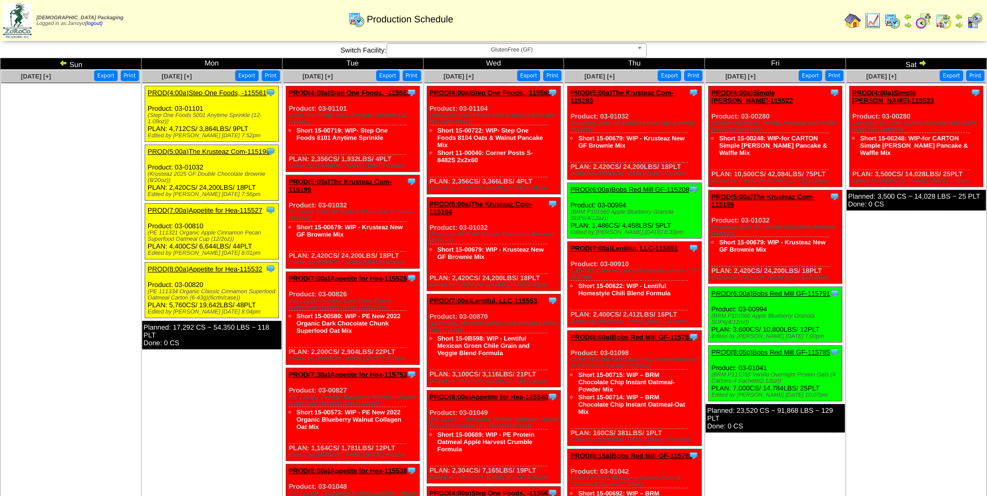
click at [920, 64] on img at bounding box center [922, 63] width 8 height 8
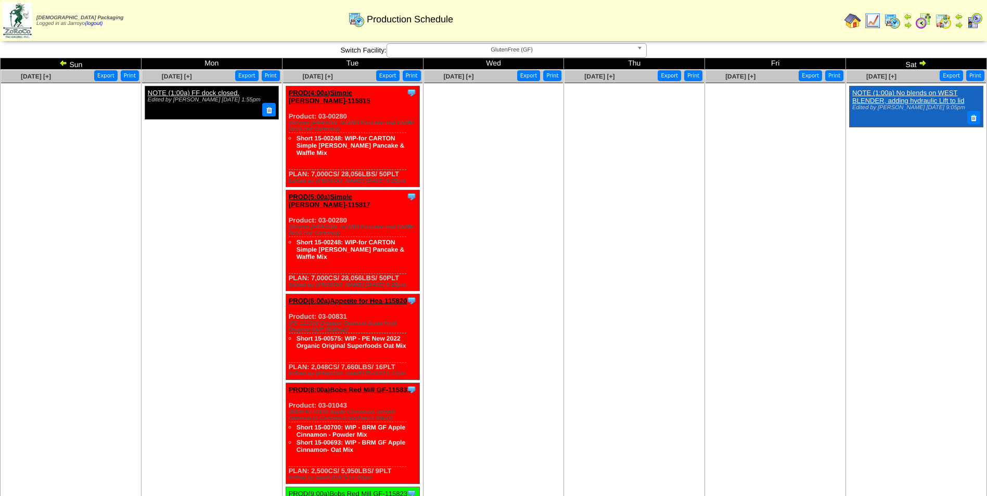
click at [65, 63] on img at bounding box center [63, 63] width 8 height 8
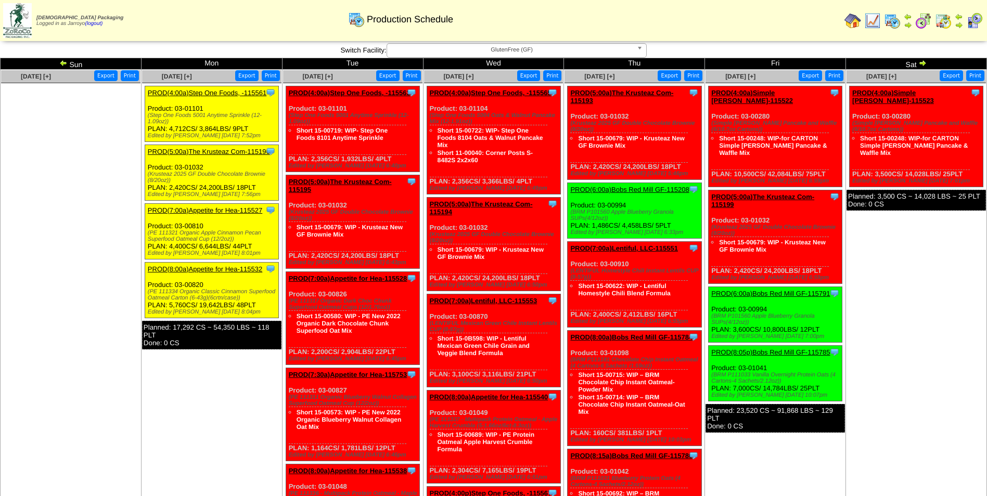
click at [66, 63] on img at bounding box center [63, 63] width 8 height 8
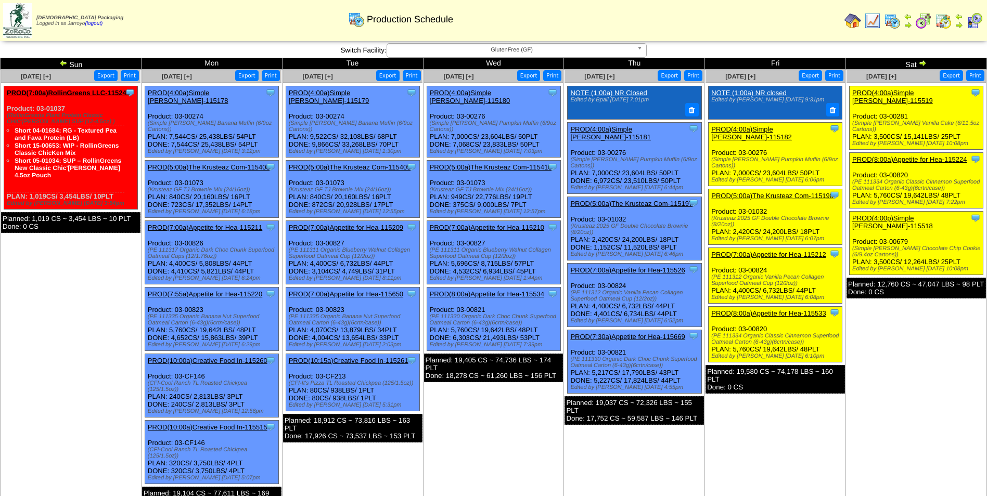
click at [924, 65] on img at bounding box center [922, 63] width 8 height 8
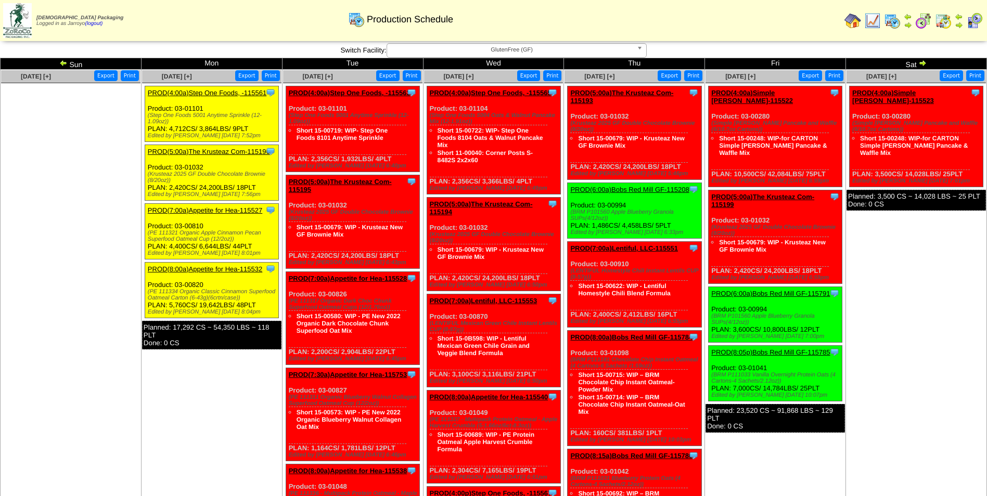
click at [935, 244] on td "[DATE] [+] Print Export Clone Item PROD(4:00a)Simple [PERSON_NAME]-115523 Simpl…" at bounding box center [916, 459] width 141 height 779
click at [96, 182] on ul at bounding box center [70, 161] width 139 height 156
click at [171, 395] on td "Aug 25 [+] Print Export Clone Item PROD(4:00a)Step One Foods, -115561 Step One …" at bounding box center [211, 459] width 141 height 779
click at [894, 17] on img at bounding box center [892, 20] width 17 height 17
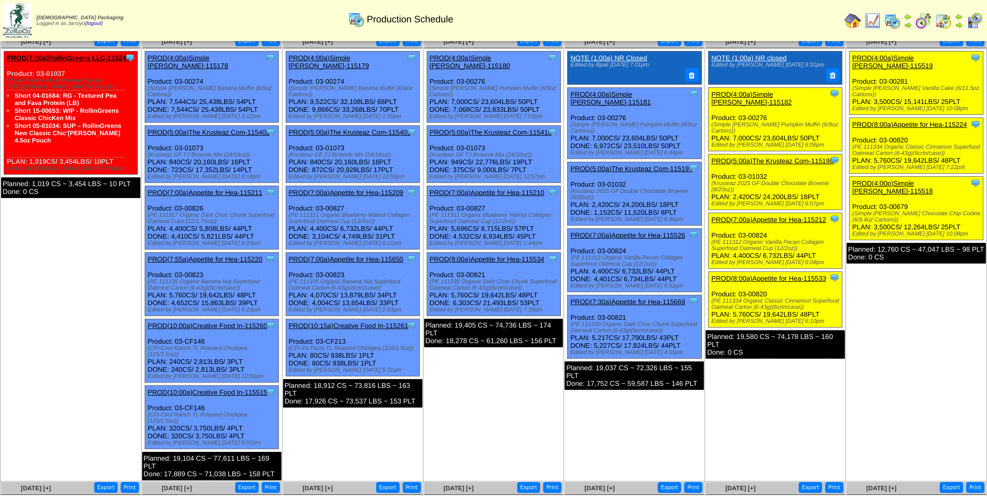
scroll to position [52, 0]
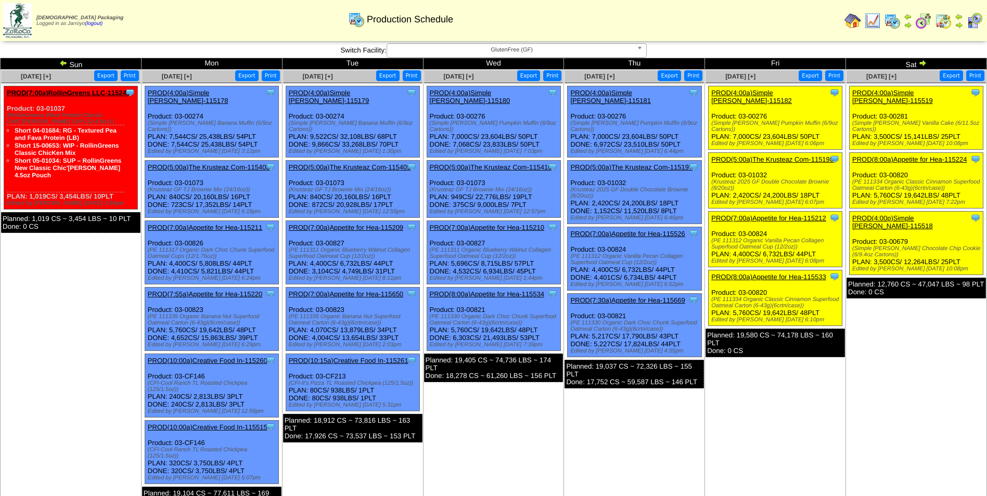
click at [927, 23] on img at bounding box center [923, 20] width 17 height 17
